Goal: Find specific page/section: Find specific page/section

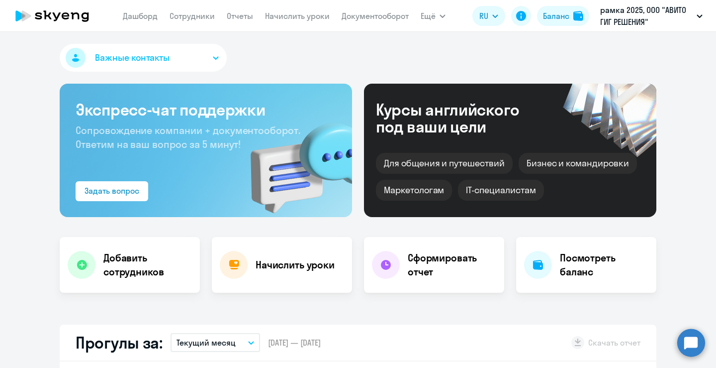
select select "30"
click at [661, 24] on p "рамка 2025, ООО "АВИТО ГИГ РЕШЕНИЯ"" at bounding box center [646, 16] width 93 height 24
click at [658, 21] on p "рамка 2025, ООО "АВИТО ГИГ РЕШЕНИЯ"" at bounding box center [646, 16] width 93 height 24
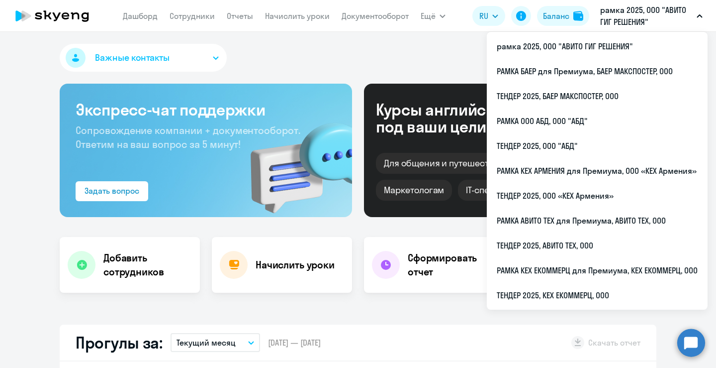
click at [652, 21] on p "рамка 2025, ООО "АВИТО ГИГ РЕШЕНИЯ"" at bounding box center [646, 16] width 93 height 24
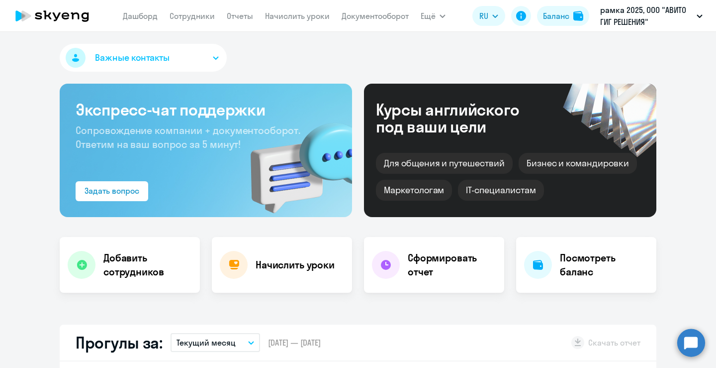
click at [648, 28] on app-header "Дашборд Сотрудники Отчеты Начислить уроки Документооборот Ещё Дашборд Сотрудник…" at bounding box center [358, 16] width 716 height 32
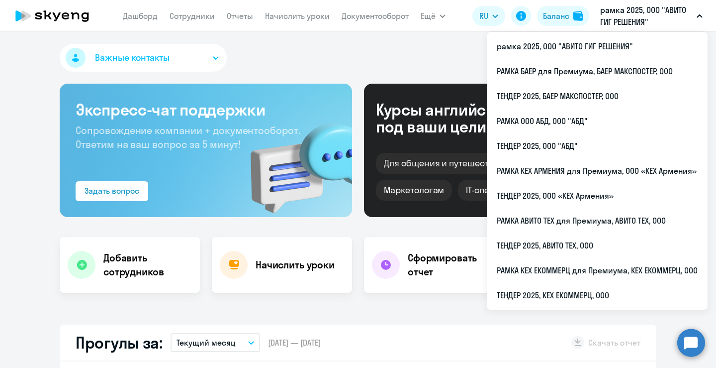
click at [650, 25] on p "рамка 2025, ООО "АВИТО ГИГ РЕШЕНИЯ"" at bounding box center [646, 16] width 93 height 24
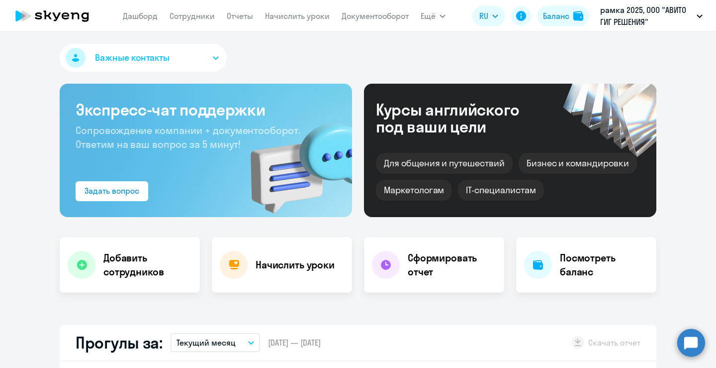
click at [650, 25] on p "рамка 2025, ООО "АВИТО ГИГ РЕШЕНИЯ"" at bounding box center [646, 16] width 93 height 24
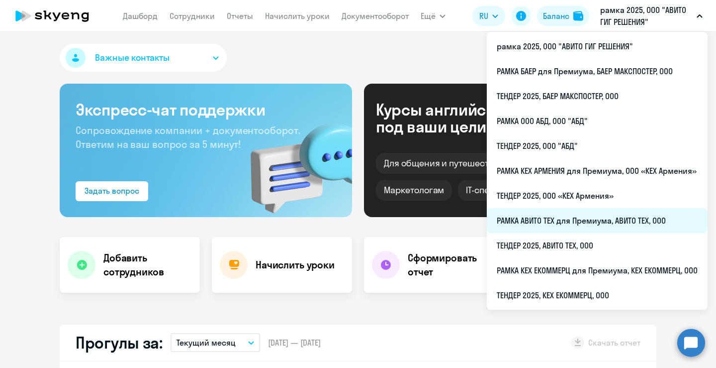
click at [577, 224] on li "РАМКА АВИТО ТЕХ для Премиума, АВИТО ТЕХ, ООО" at bounding box center [597, 220] width 221 height 25
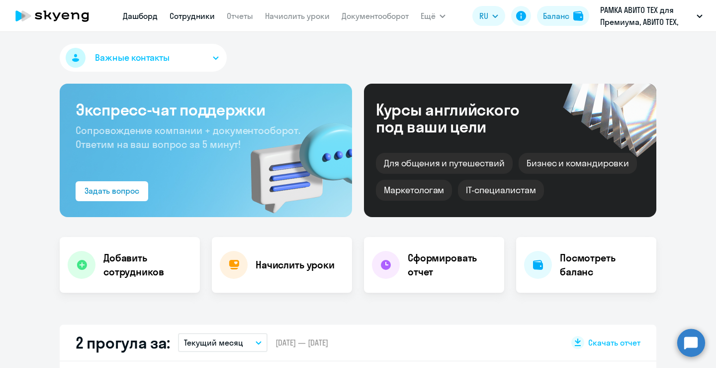
click at [184, 21] on link "Сотрудники" at bounding box center [192, 16] width 45 height 10
select select "30"
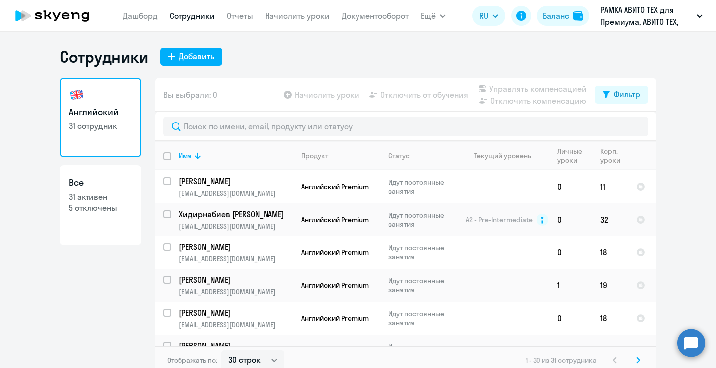
click at [634, 30] on app-header "Дашборд Сотрудники Отчеты Начислить уроки Документооборот Ещё Дашборд Сотрудник…" at bounding box center [358, 16] width 716 height 32
click at [635, 24] on p "РАМКА АВИТО ТЕХ для Премиума, АВИТО ТЕХ, ООО" at bounding box center [646, 16] width 93 height 24
click at [633, 24] on p "РАМКА АВИТО ТЕХ для Премиума, АВИТО ТЕХ, ООО" at bounding box center [646, 16] width 93 height 24
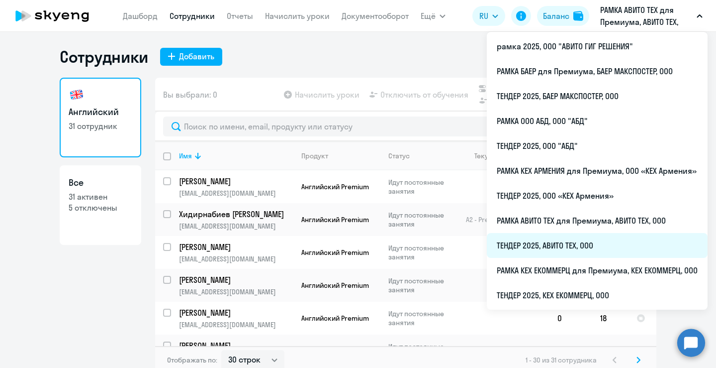
click at [553, 240] on li "ТЕНДЕР 2025, АВИТО ТЕХ, ООО" at bounding box center [597, 245] width 221 height 25
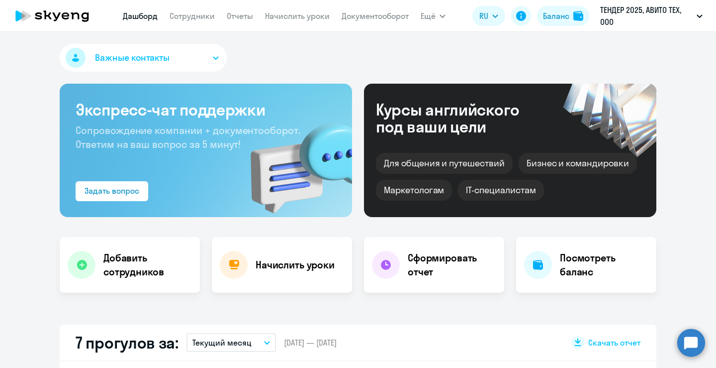
select select "30"
click at [201, 20] on link "Сотрудники" at bounding box center [192, 16] width 45 height 10
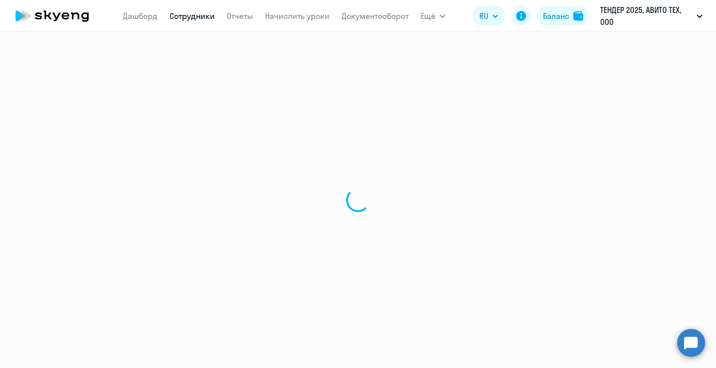
select select "30"
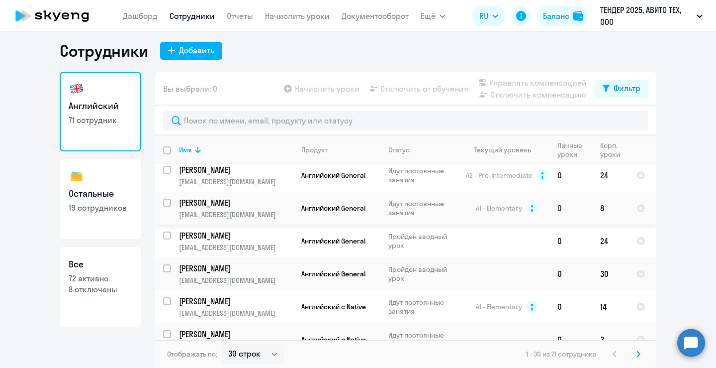
scroll to position [826, 0]
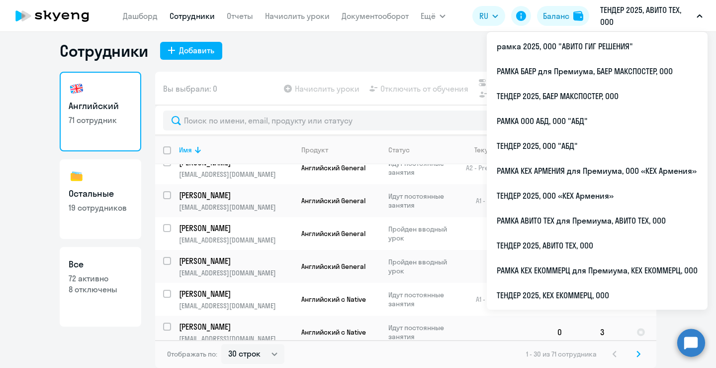
click at [631, 25] on p "ТЕНДЕР 2025, АВИТО ТЕХ, ООО" at bounding box center [646, 16] width 93 height 24
click at [616, 17] on p "ТЕНДЕР 2025, АВИТО ТЕХ, ООО" at bounding box center [646, 16] width 93 height 24
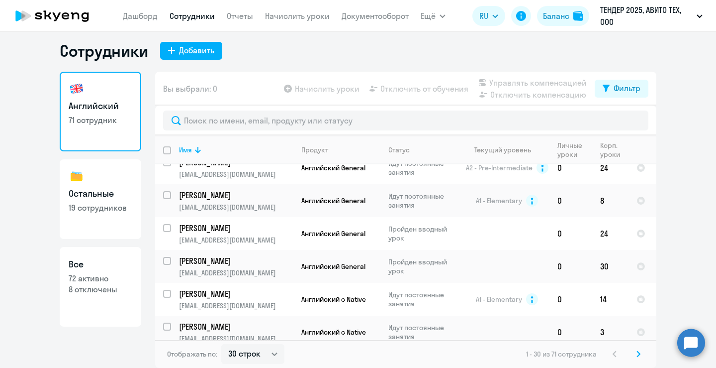
click at [616, 17] on p "ТЕНДЕР 2025, АВИТО ТЕХ, ООО" at bounding box center [646, 16] width 93 height 24
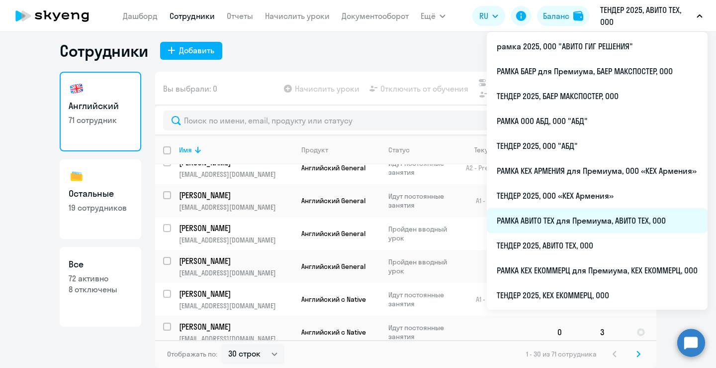
click at [544, 217] on li "РАМКА АВИТО ТЕХ для Премиума, АВИТО ТЕХ, ООО" at bounding box center [597, 220] width 221 height 25
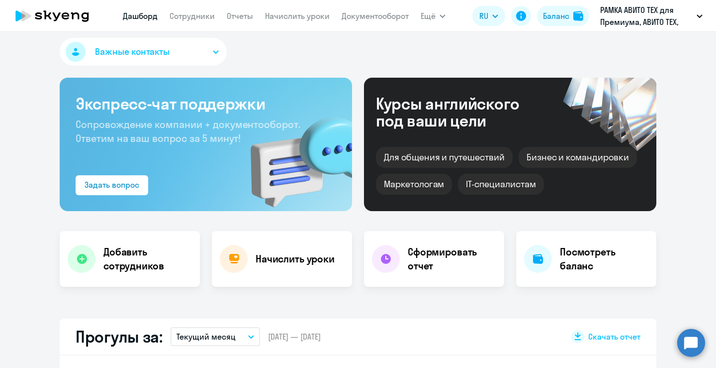
select select "30"
click at [211, 12] on link "Сотрудники" at bounding box center [192, 16] width 45 height 10
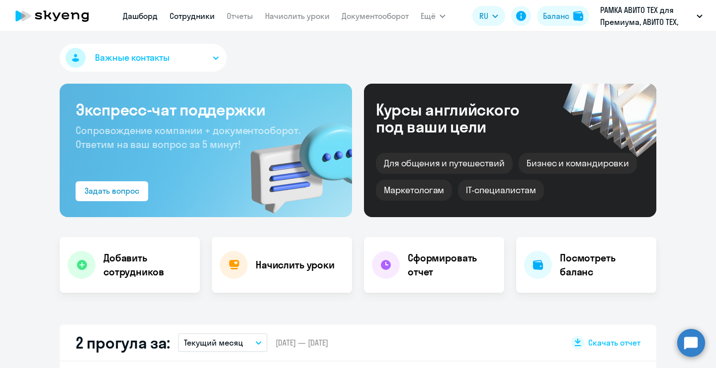
select select "30"
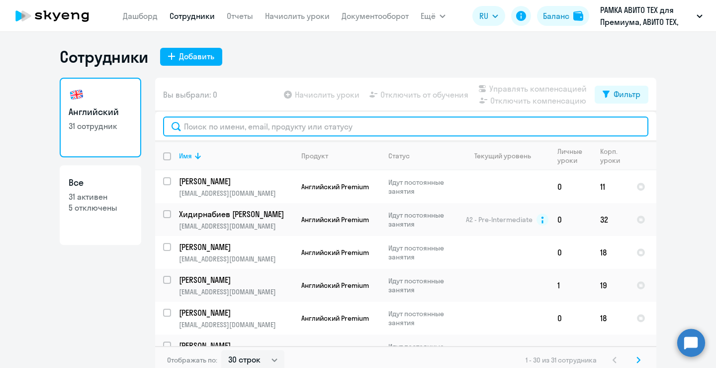
click at [238, 131] on input "text" at bounding box center [406, 126] width 486 height 20
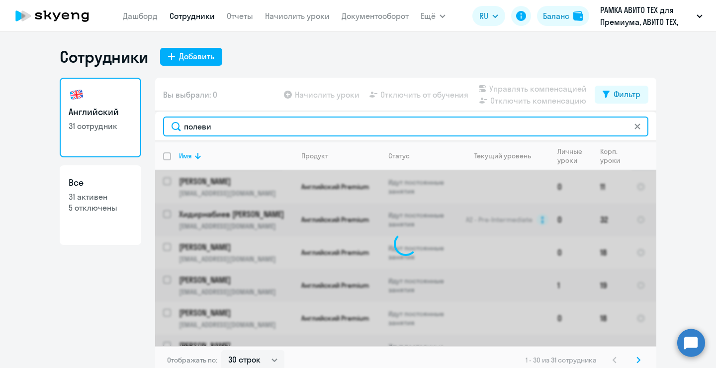
type input "полевик"
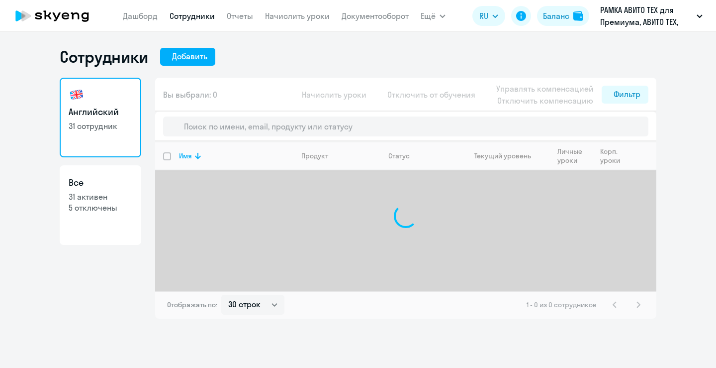
select select "30"
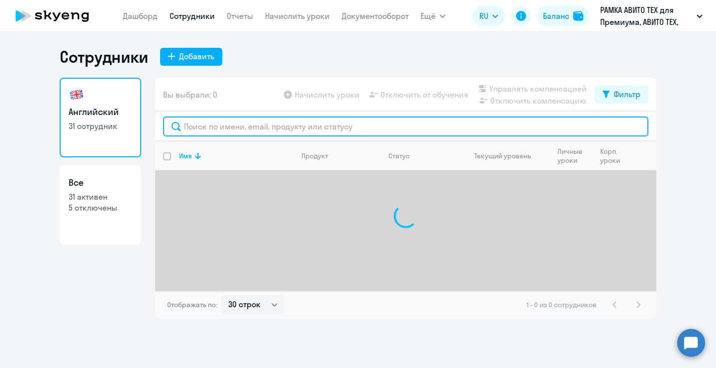
click at [260, 128] on input "text" at bounding box center [406, 126] width 486 height 20
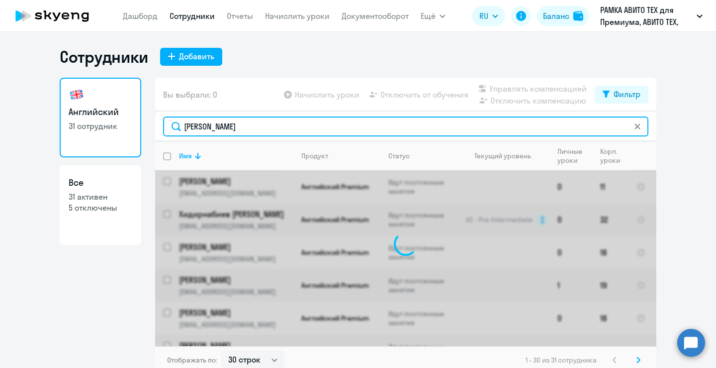
type input "ольга"
